Goal: Task Accomplishment & Management: Complete application form

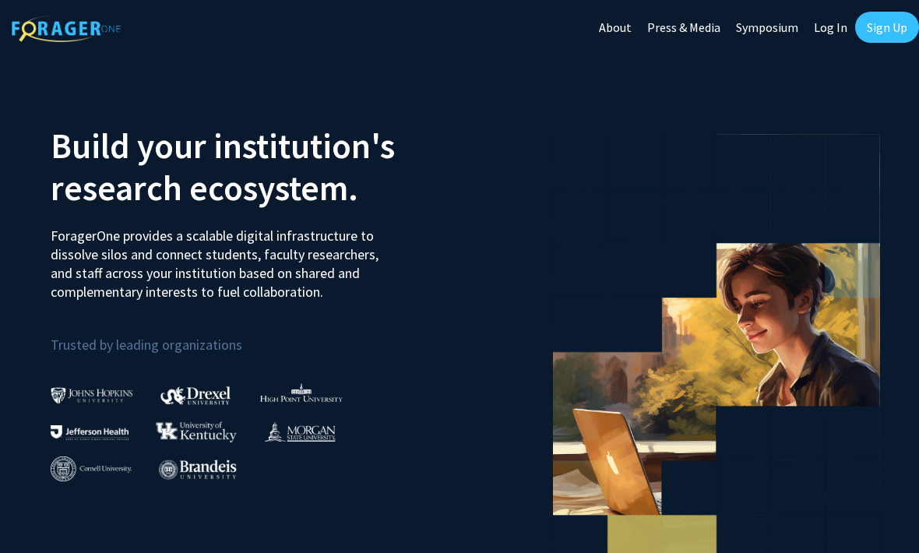
click at [884, 35] on link "Sign Up" at bounding box center [887, 27] width 64 height 31
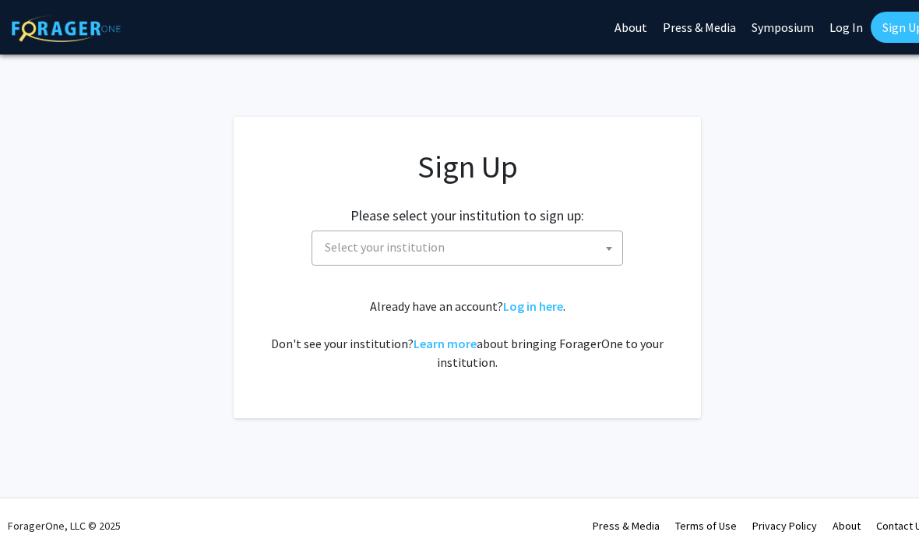
click at [495, 256] on span "Select your institution" at bounding box center [471, 247] width 304 height 32
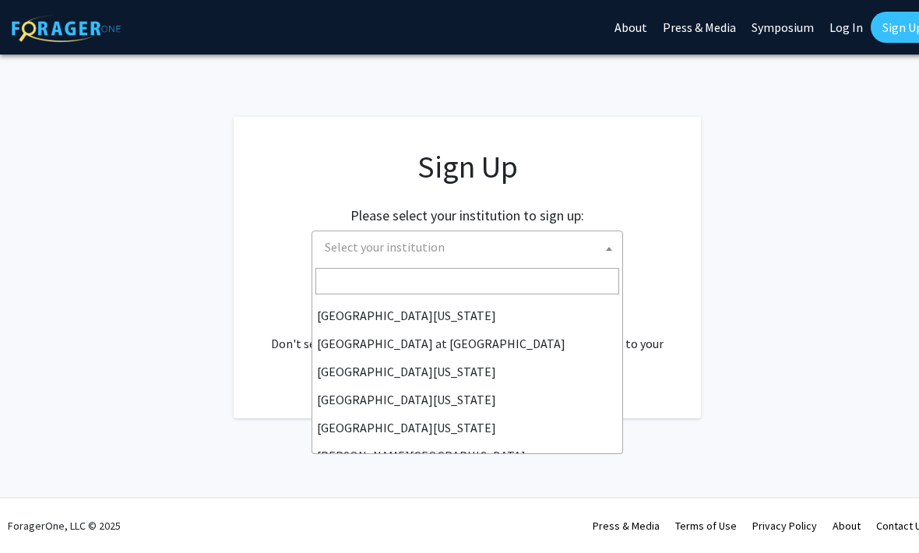
scroll to position [545, 0]
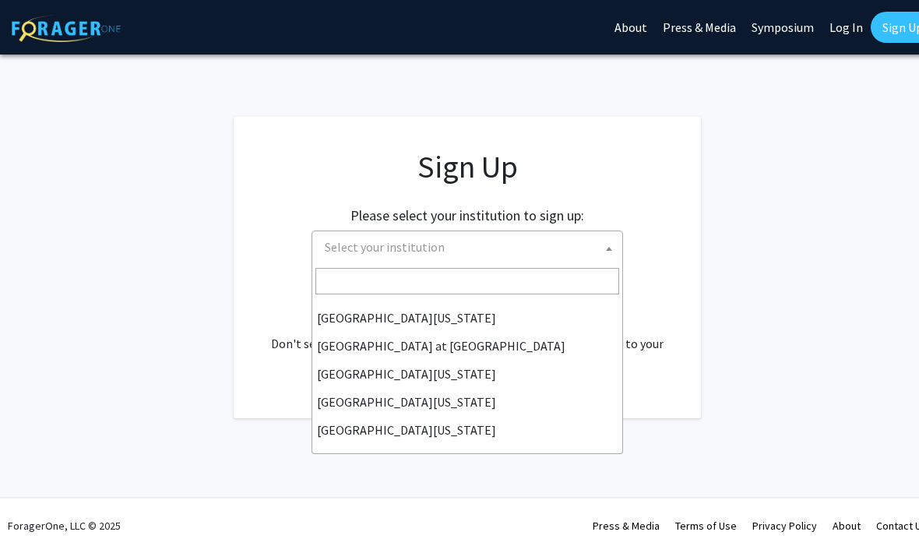
select select "33"
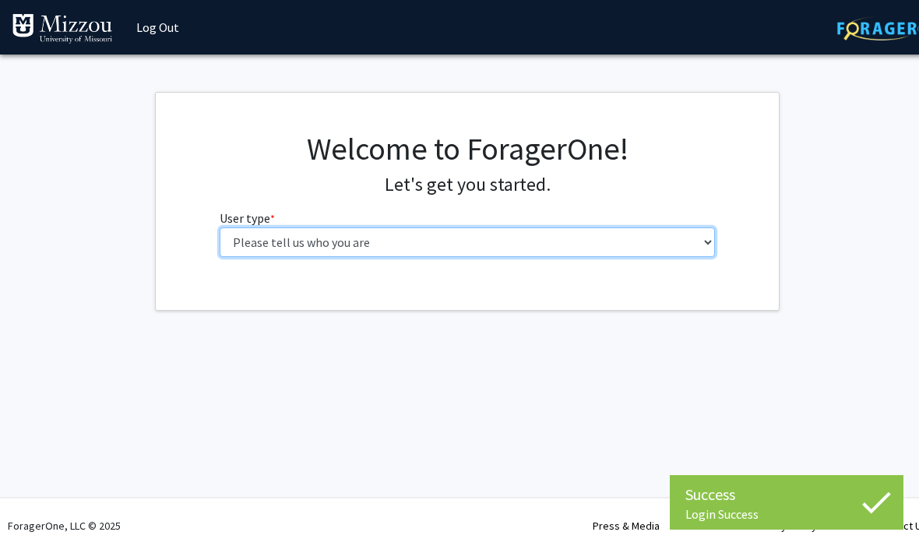
click at [599, 249] on select "Please tell us who you are Undergraduate Student Master's Student Doctoral Cand…" at bounding box center [468, 242] width 496 height 30
select select "1: undergrad"
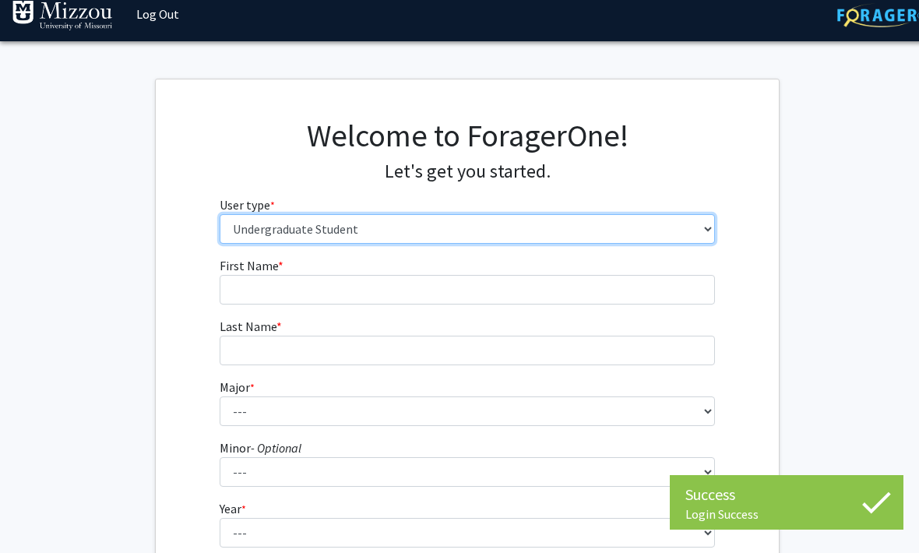
scroll to position [55, 0]
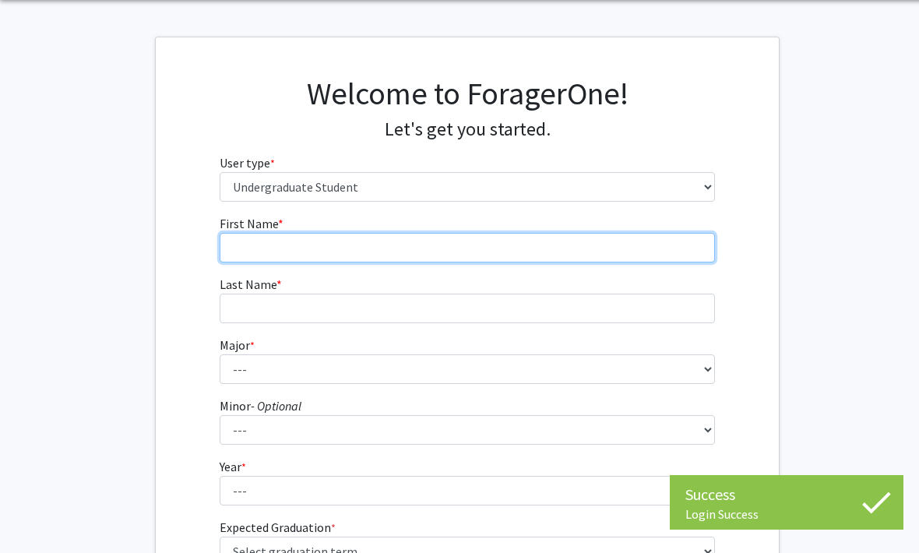
click at [509, 254] on input "First Name * required" at bounding box center [468, 248] width 496 height 30
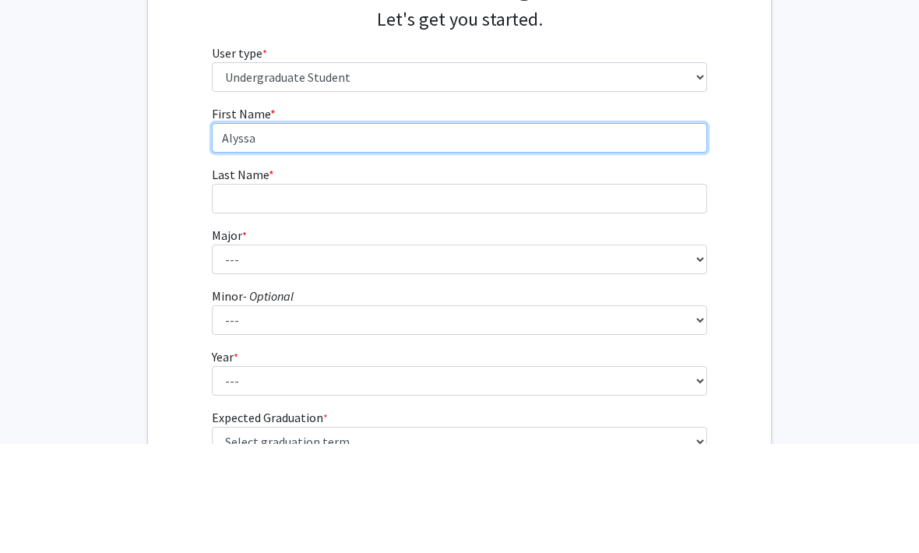
type input "Alyssa"
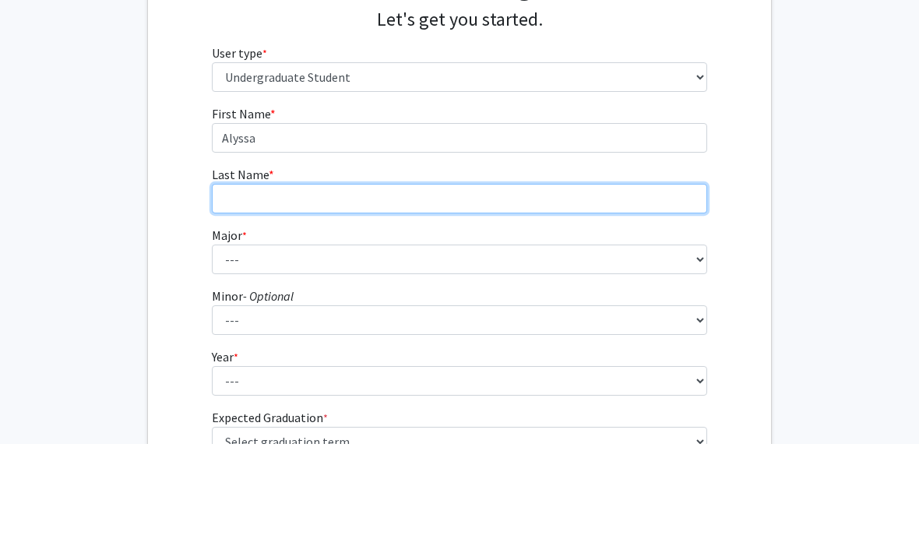
click at [502, 294] on input "Last Name * required" at bounding box center [460, 309] width 496 height 30
type input "McCall"
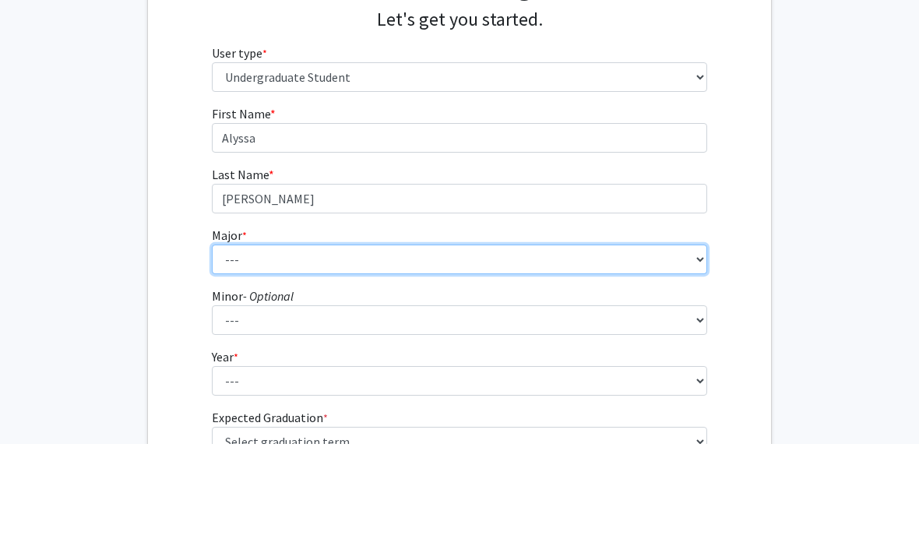
click at [551, 354] on select "--- Agribusiness Management Agricultural Education Agricultural Education: Comm…" at bounding box center [460, 369] width 496 height 30
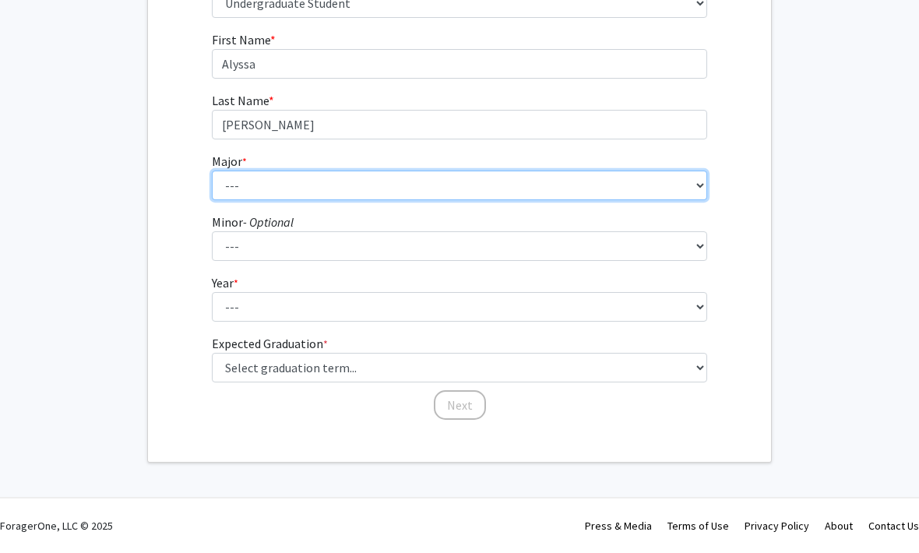
scroll to position [237, 8]
click at [423, 197] on select "--- Agribusiness Management Agricultural Education Agricultural Education: Comm…" at bounding box center [460, 188] width 496 height 30
select select "72: 2564"
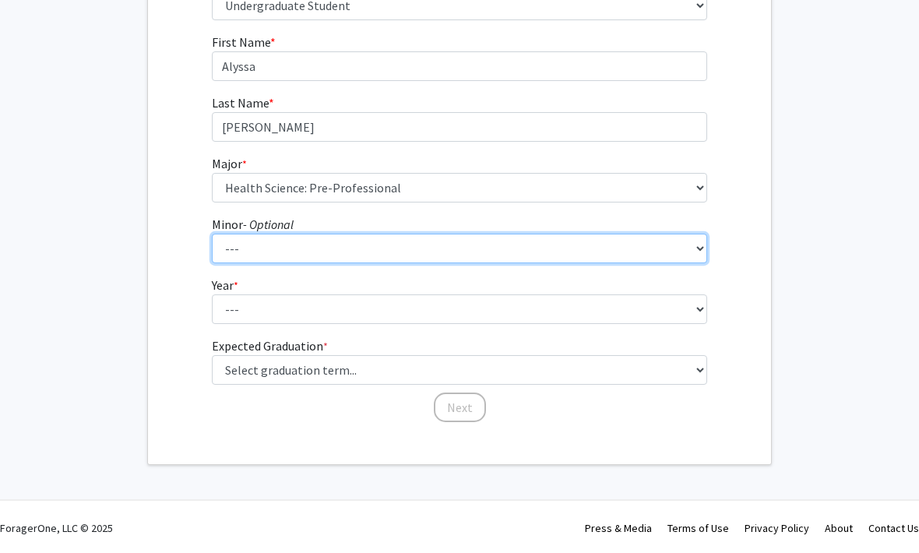
click at [390, 250] on select "--- Accountancy Aerospace Engineering Aerospace Studies Agribusiness Management…" at bounding box center [460, 249] width 496 height 30
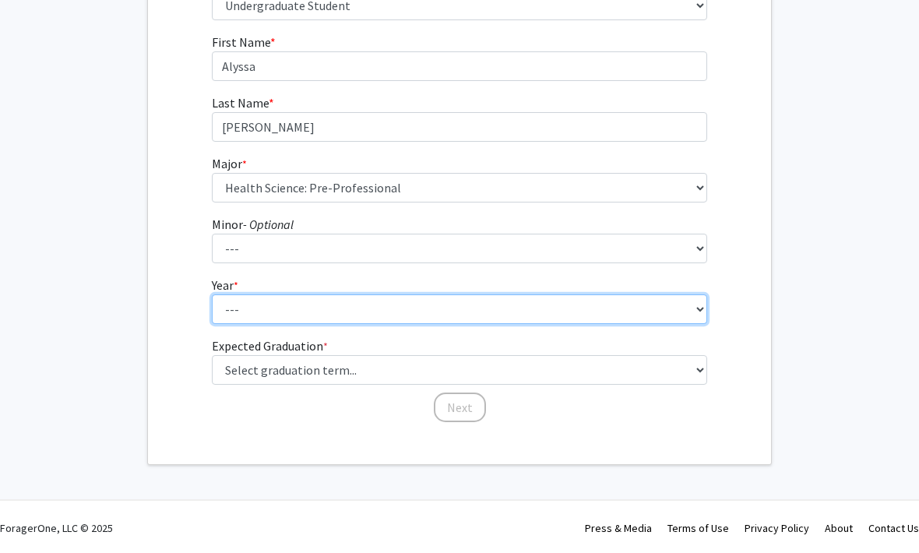
click at [371, 302] on select "--- First-year Sophomore Junior Senior Postbaccalaureate Certificate" at bounding box center [460, 309] width 496 height 30
select select "2: sophomore"
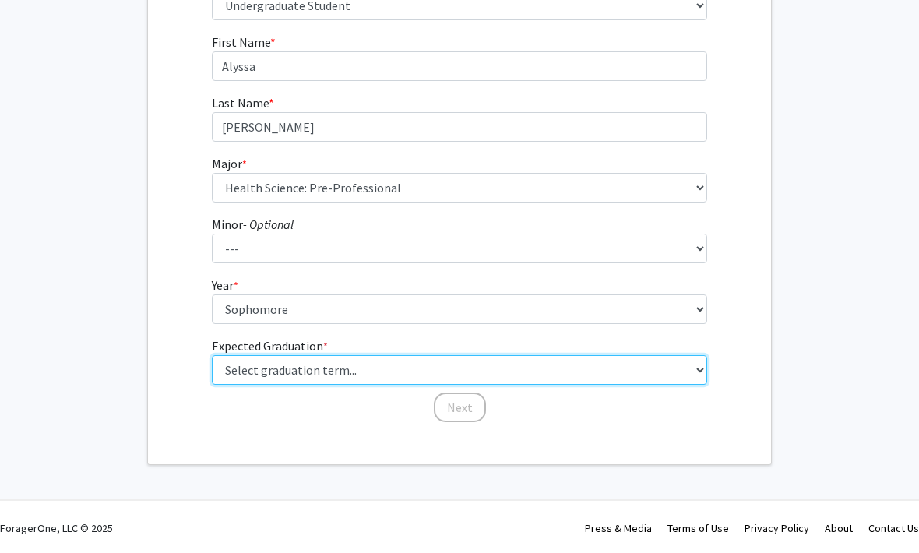
click at [366, 368] on select "Select graduation term... Spring 2025 Summer 2025 Fall 2025 Winter 2025 Spring …" at bounding box center [460, 370] width 496 height 30
click at [395, 373] on select "Select graduation term... Spring 2025 Summer 2025 Fall 2025 Winter 2025 Spring …" at bounding box center [460, 370] width 496 height 30
select select "15: fall_2028"
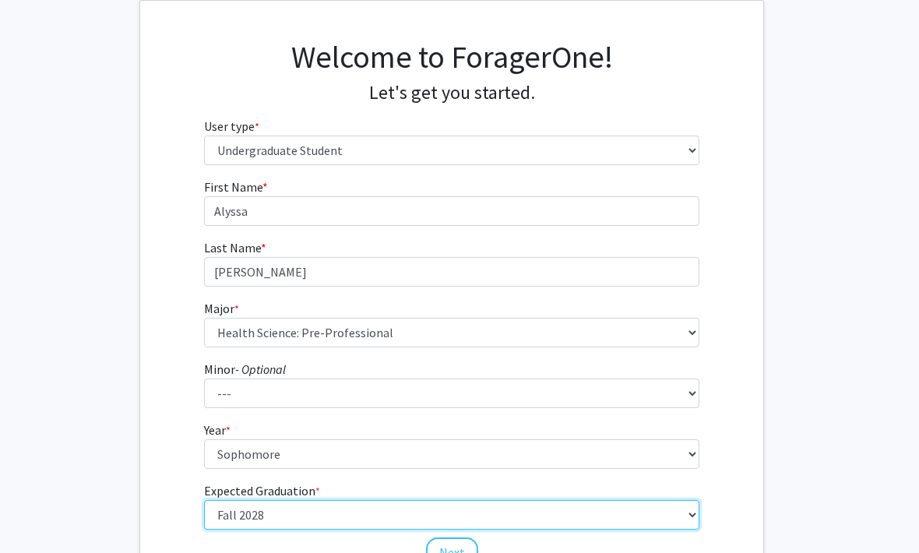
scroll to position [187, 16]
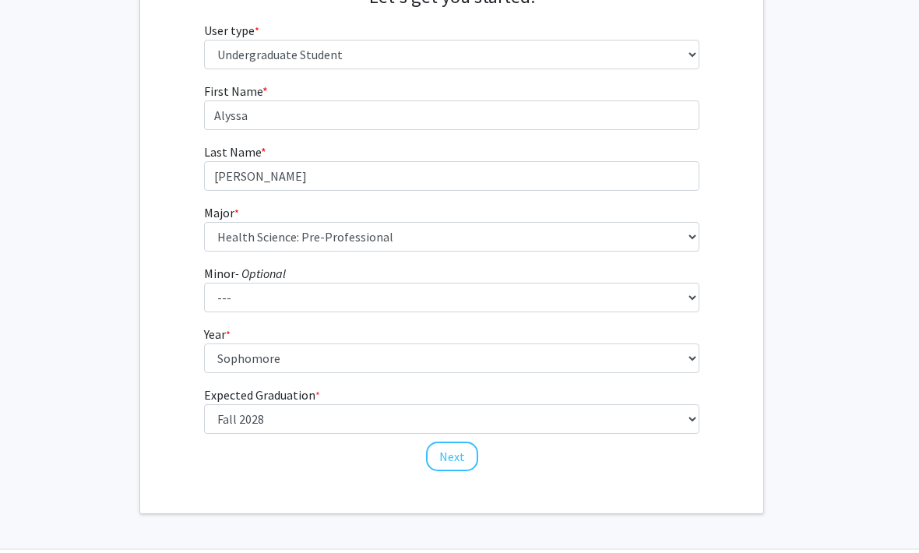
click at [449, 467] on button "Next" at bounding box center [452, 457] width 52 height 30
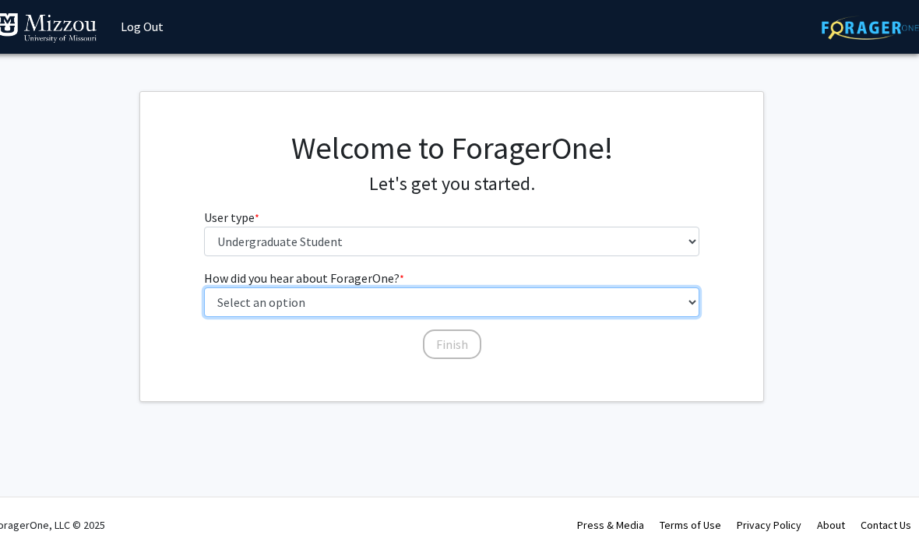
click at [405, 301] on select "Select an option Peer/student recommendation Faculty/staff recommendation Unive…" at bounding box center [452, 303] width 496 height 30
select select "2: faculty_recommendation"
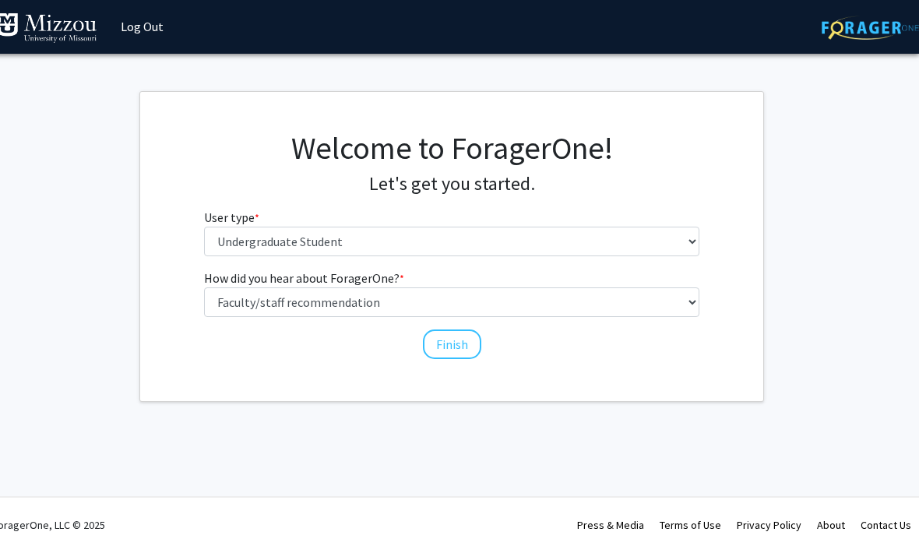
click at [458, 343] on button "Finish" at bounding box center [452, 345] width 58 height 30
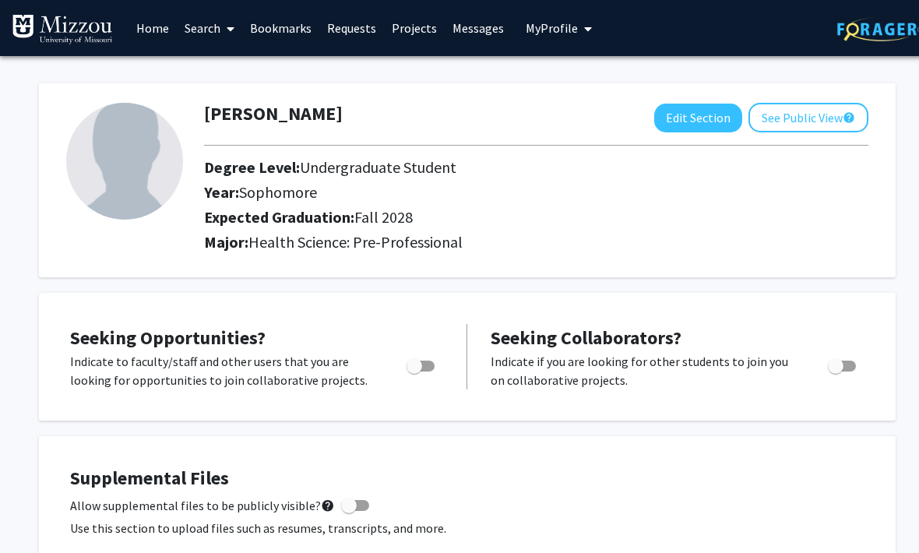
click at [210, 25] on link "Search" at bounding box center [209, 28] width 65 height 55
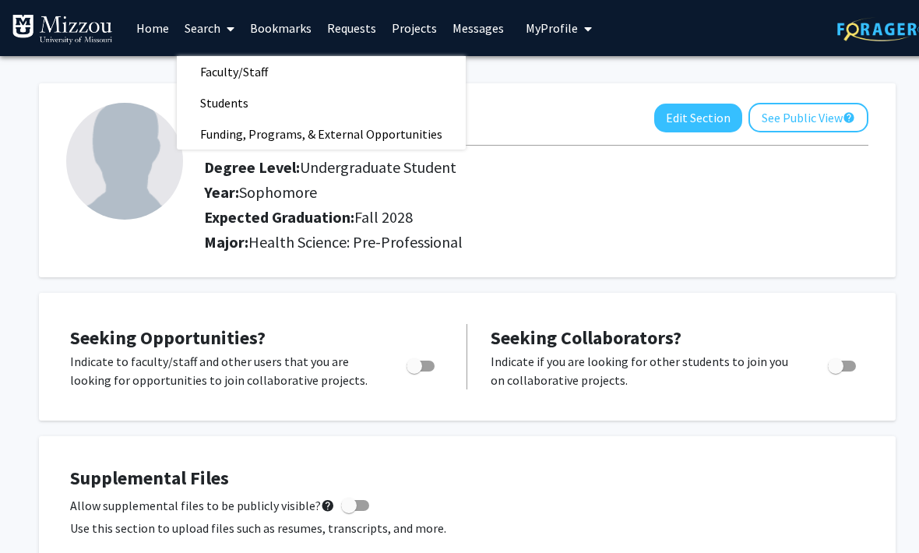
click at [199, 79] on span "Faculty/Staff" at bounding box center [234, 71] width 114 height 31
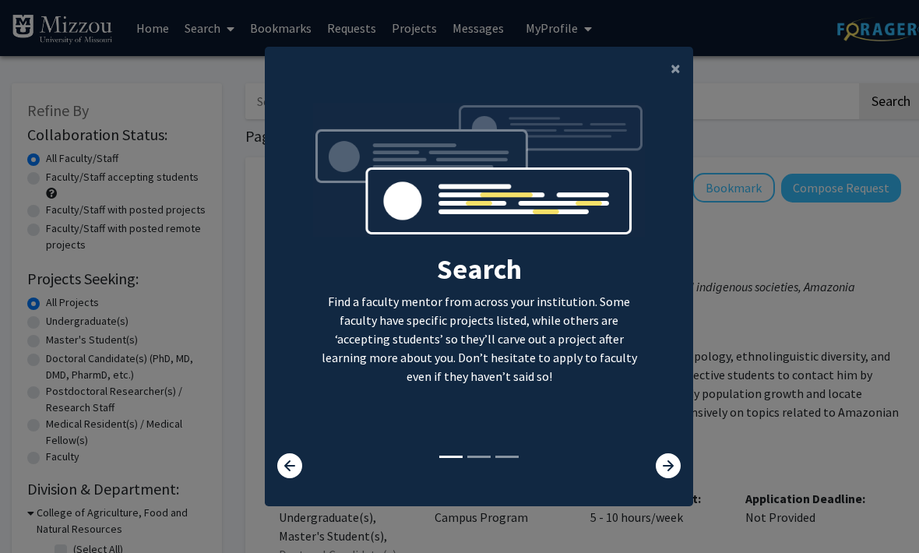
click at [688, 90] on button "×" at bounding box center [675, 69] width 35 height 44
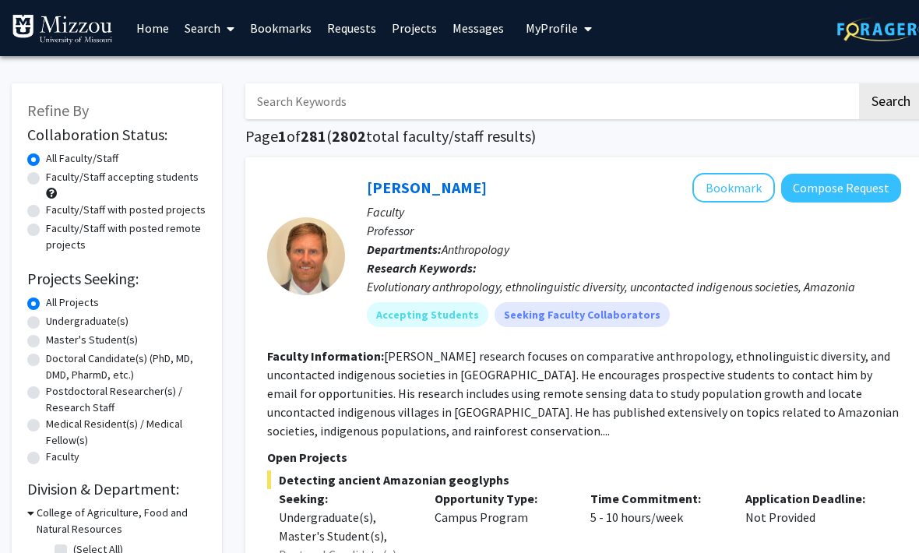
click at [674, 97] on div "Search Find a faculty mentor from across your institution. Some faculty have sp…" at bounding box center [479, 151] width 427 height 350
click at [412, 105] on input "Search Keywords" at bounding box center [550, 101] width 611 height 36
click at [890, 100] on button "Search" at bounding box center [891, 101] width 64 height 36
type input "Health Science"
click at [843, 185] on button "Compose Request" at bounding box center [841, 188] width 120 height 29
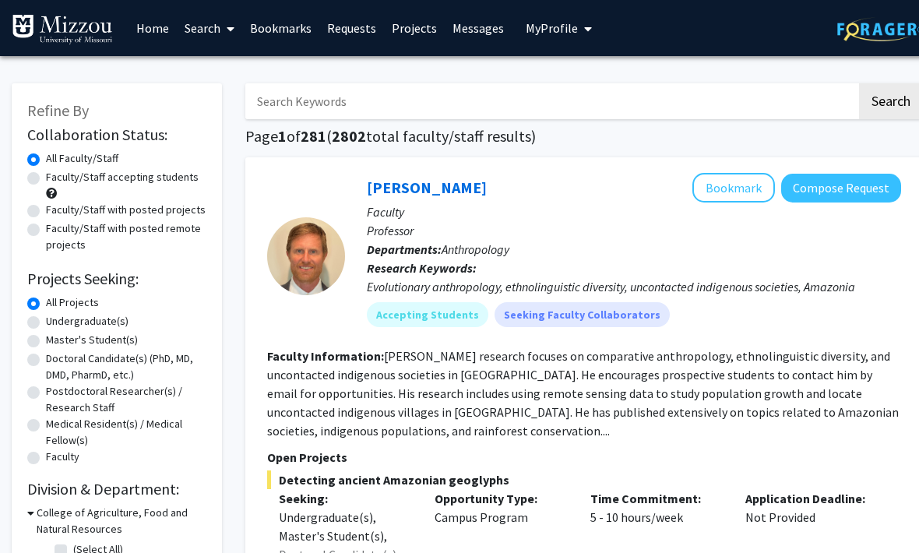
click at [602, 85] on input "Search Keywords" at bounding box center [550, 101] width 611 height 36
type input "G"
type input "Health Sciences"
click at [890, 100] on button "Search" at bounding box center [891, 101] width 64 height 36
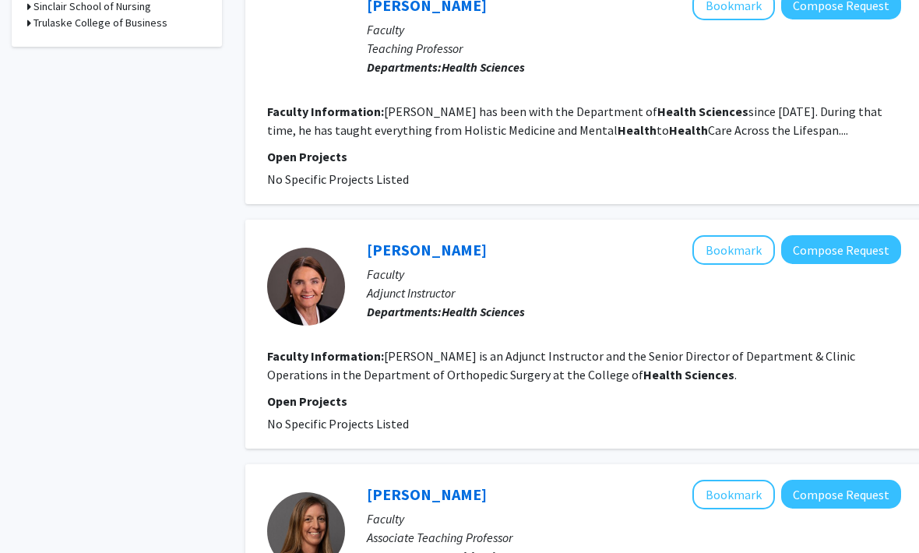
scroll to position [900, 0]
